Goal: Find specific page/section: Find specific page/section

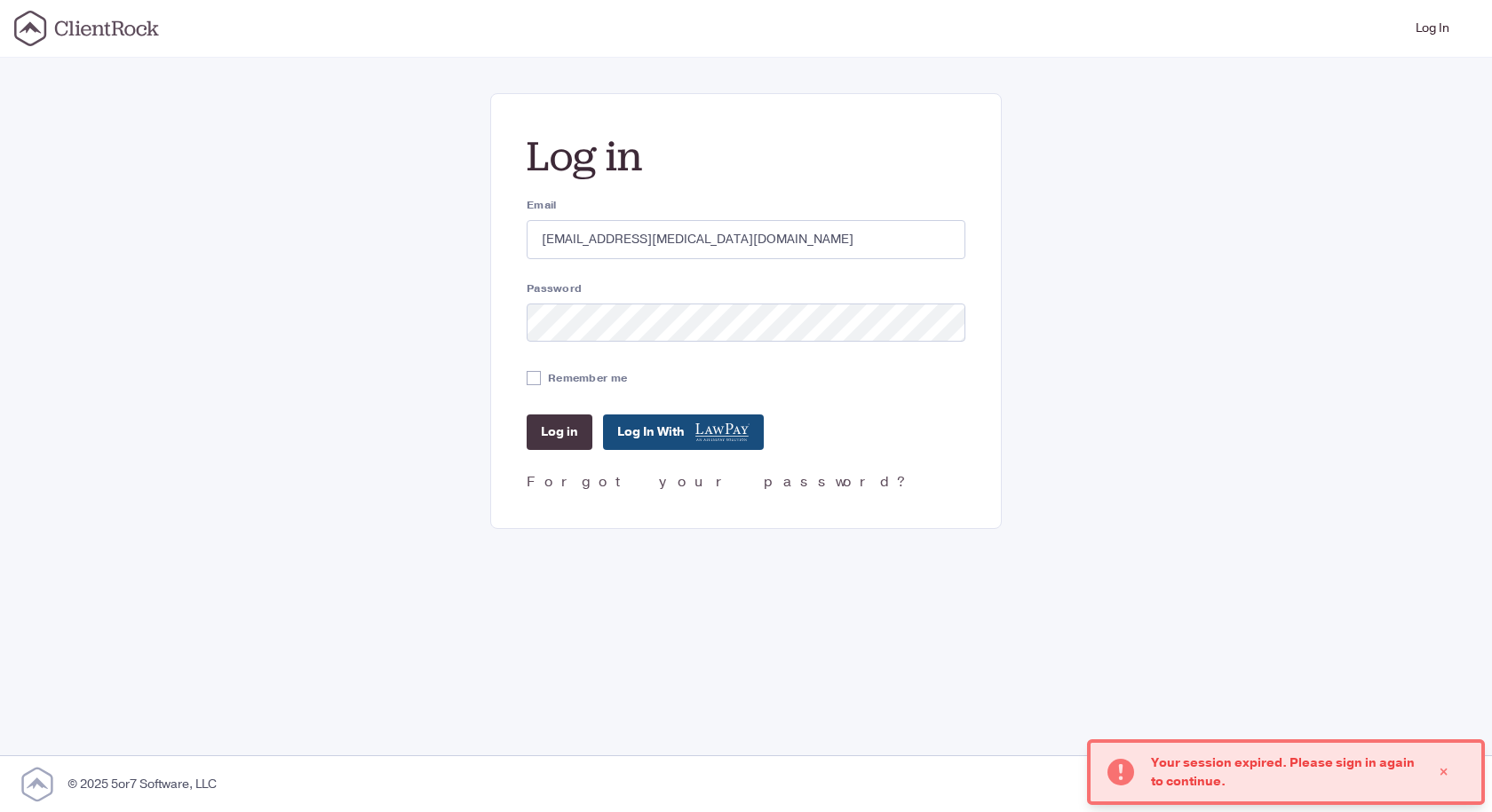
click at [570, 421] on input "Log in" at bounding box center [560, 432] width 66 height 36
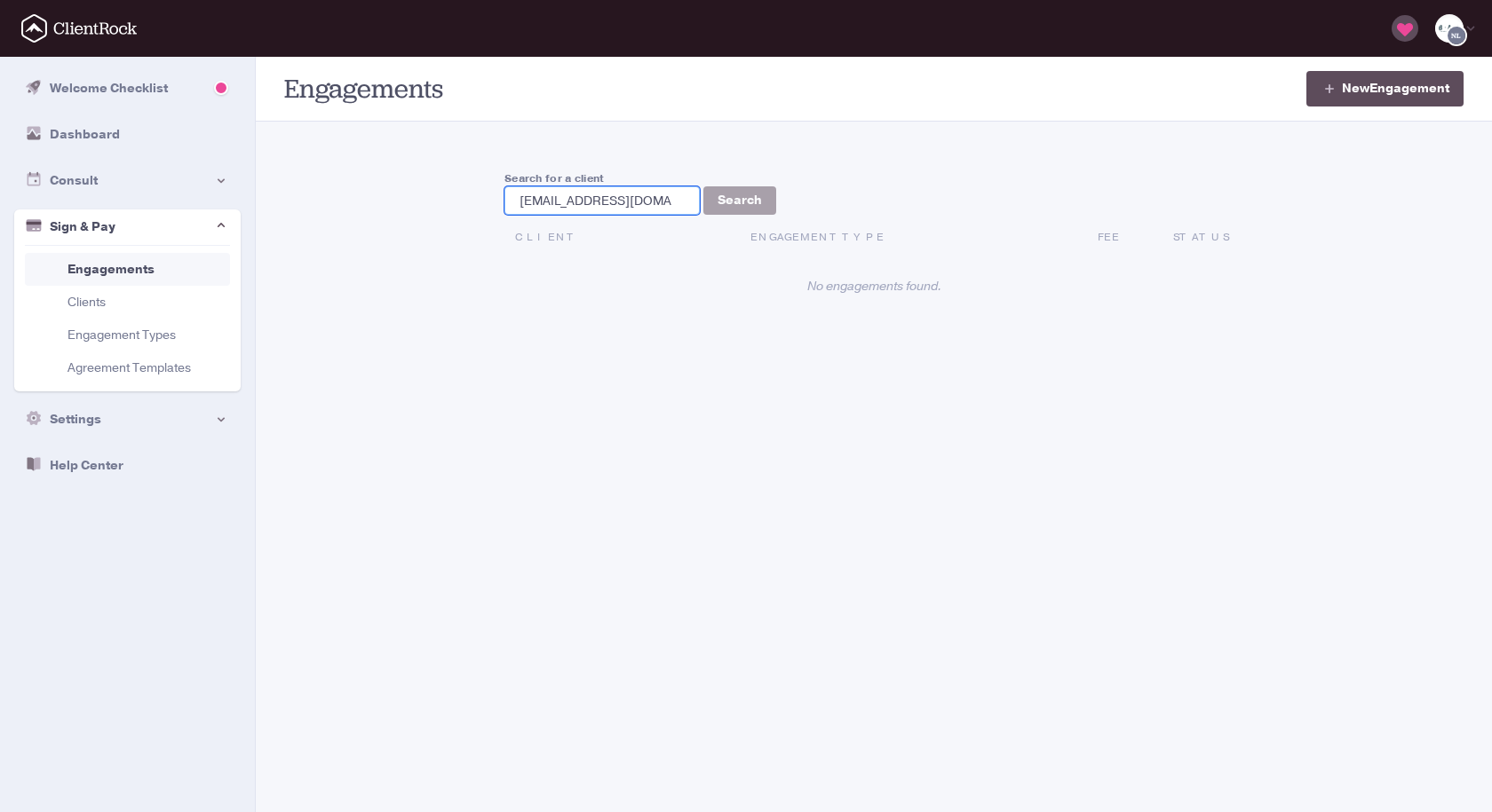
click at [662, 195] on input "[EMAIL_ADDRESS][DOMAIN_NAME]" at bounding box center [601, 201] width 195 height 28
click at [658, 200] on input "[EMAIL_ADDRESS][DOMAIN_NAME]" at bounding box center [601, 201] width 195 height 28
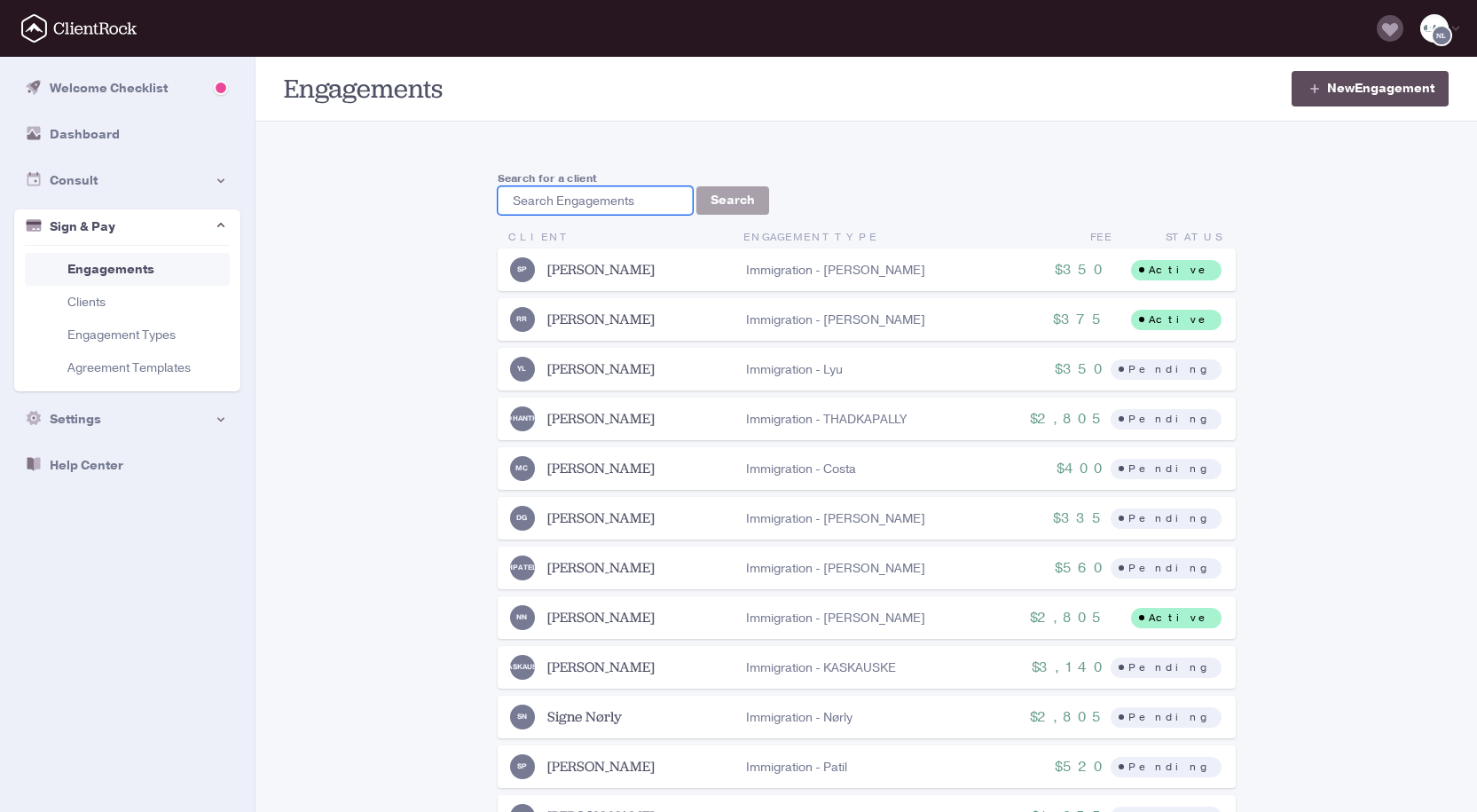
click at [530, 196] on input "search" at bounding box center [594, 201] width 195 height 28
paste input "[PERSON_NAME]"
type input "[PERSON_NAME]"
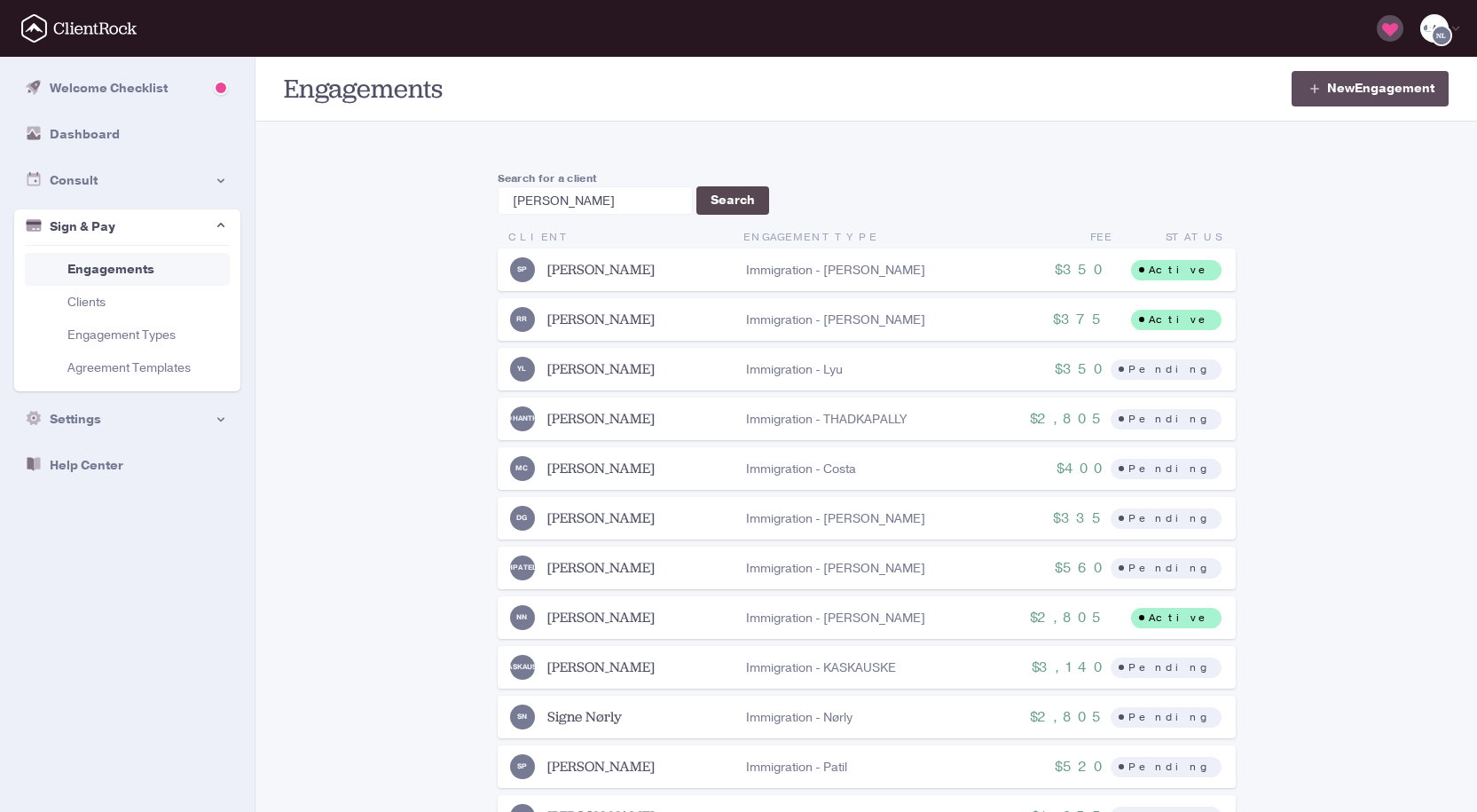
click at [729, 201] on button "Search" at bounding box center [732, 201] width 73 height 28
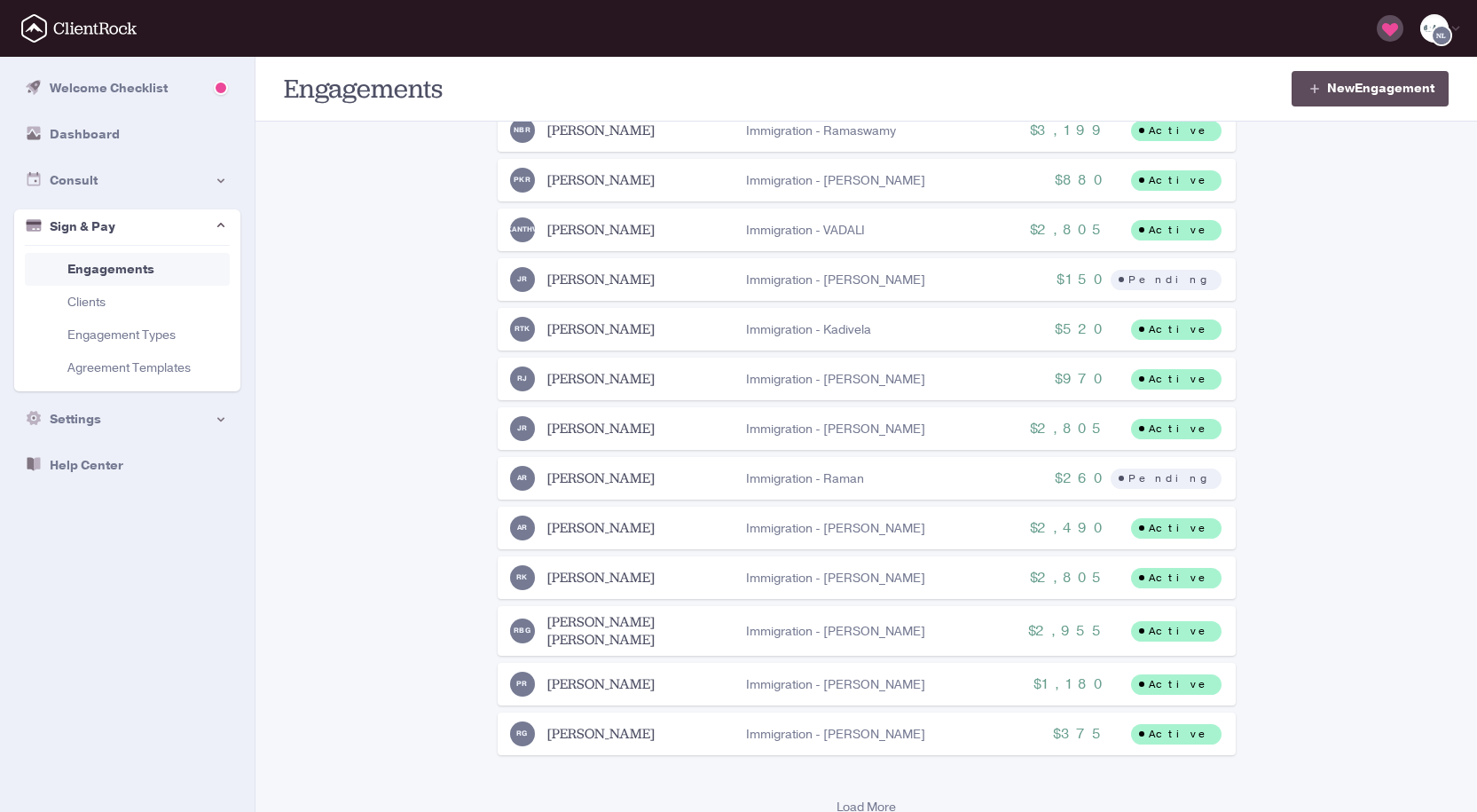
scroll to position [532, 0]
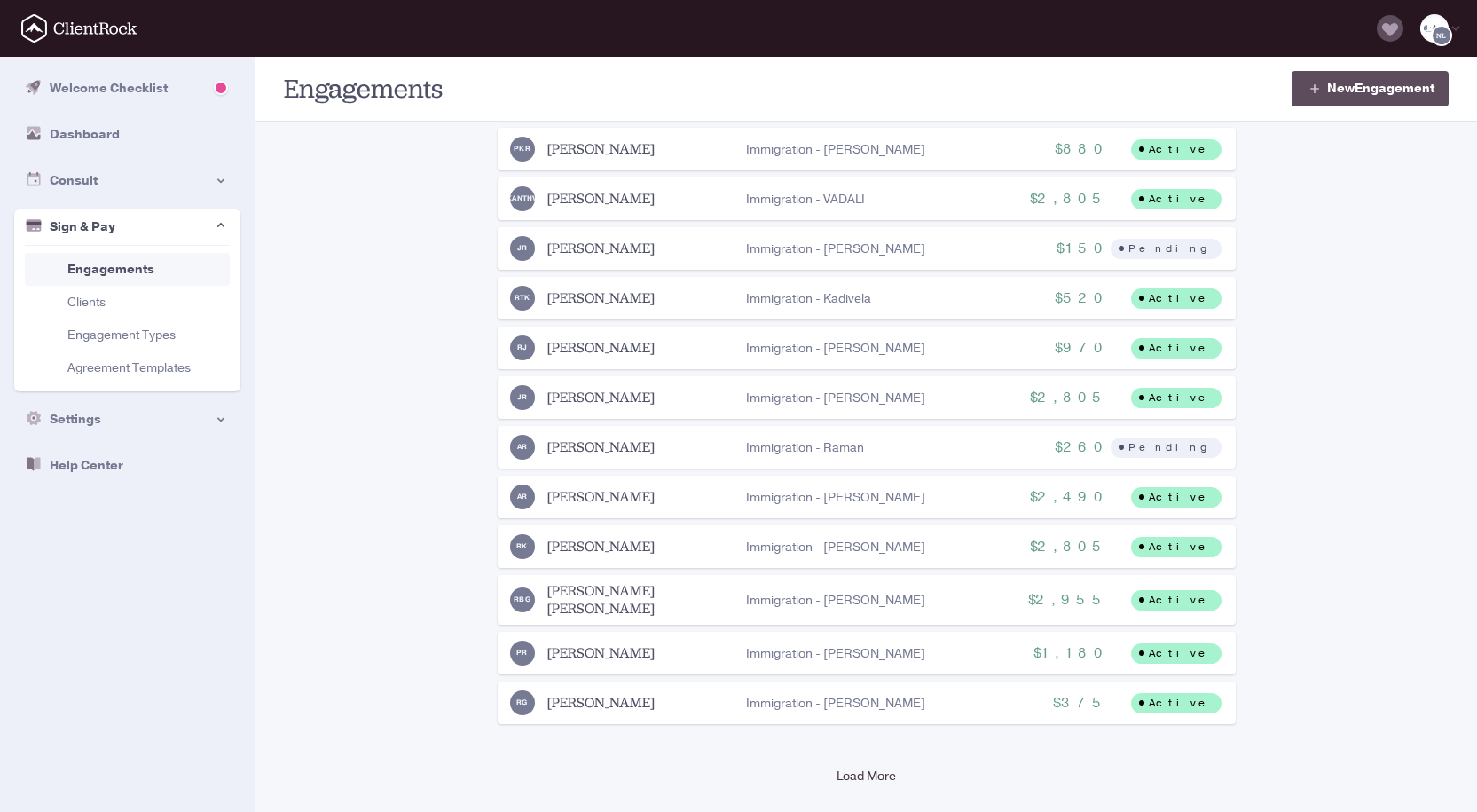
click at [882, 764] on link "Load More" at bounding box center [867, 766] width 738 height 71
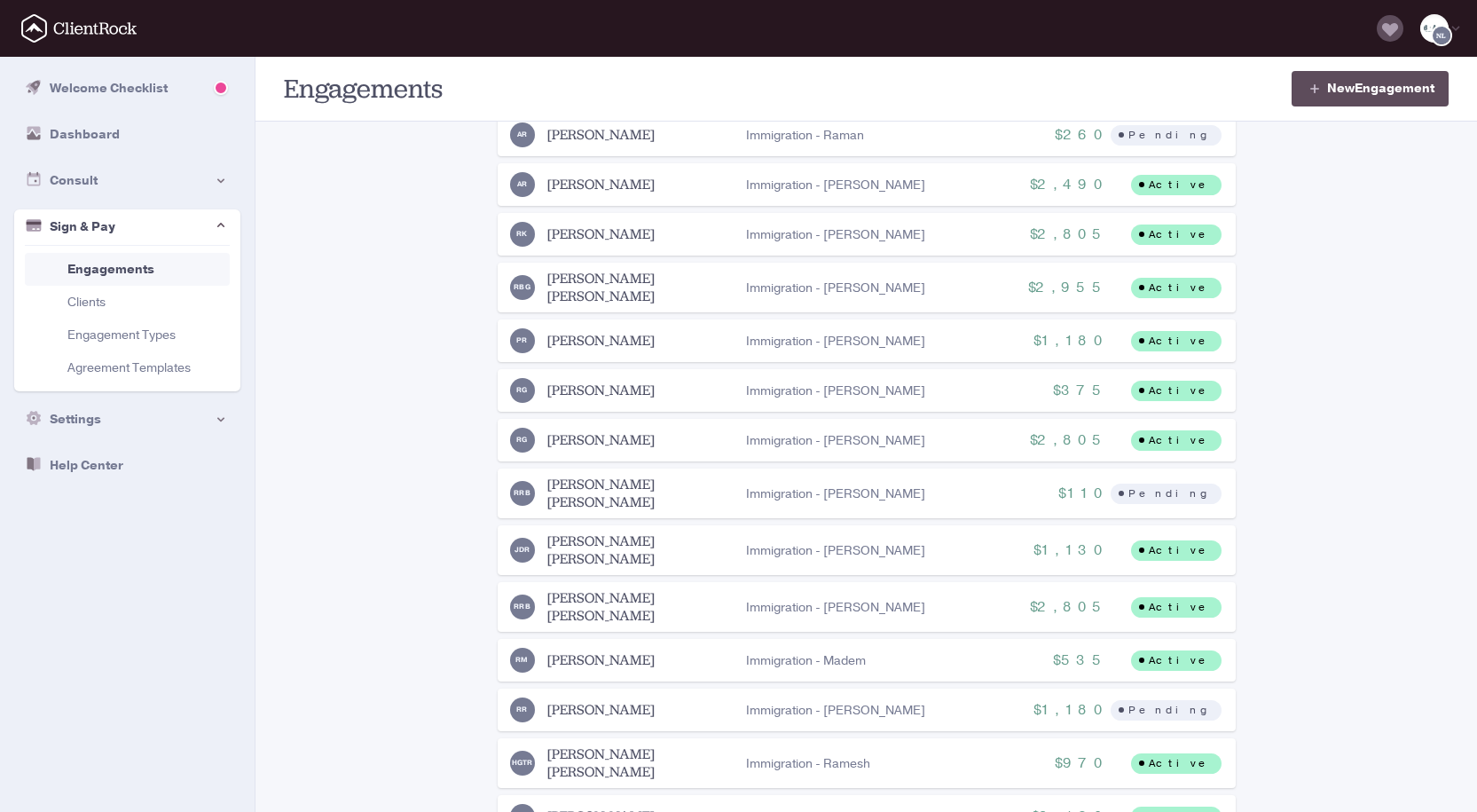
scroll to position [887, 0]
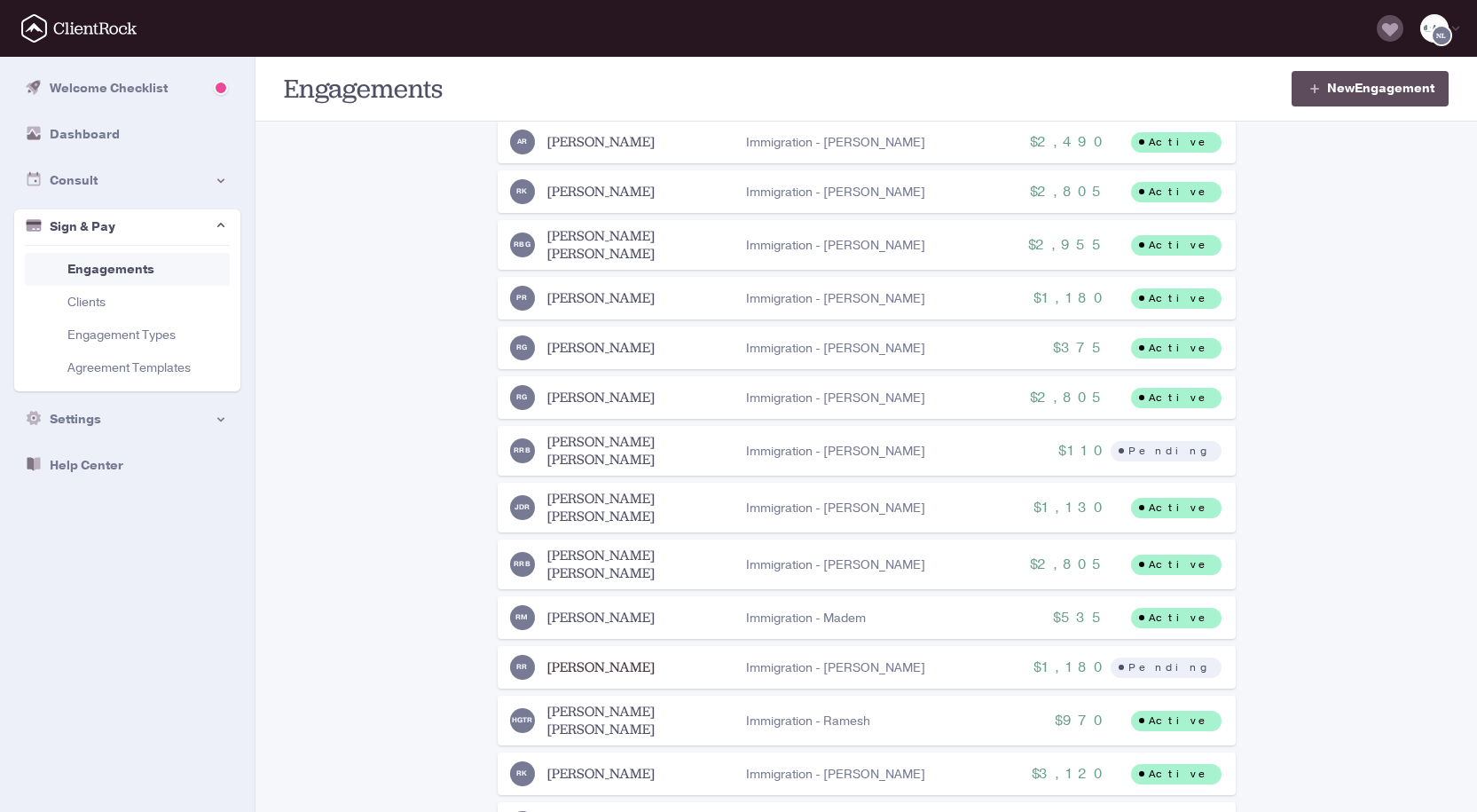
click at [655, 658] on link "[PERSON_NAME]" at bounding box center [601, 667] width 107 height 18
